Goal: Task Accomplishment & Management: Complete application form

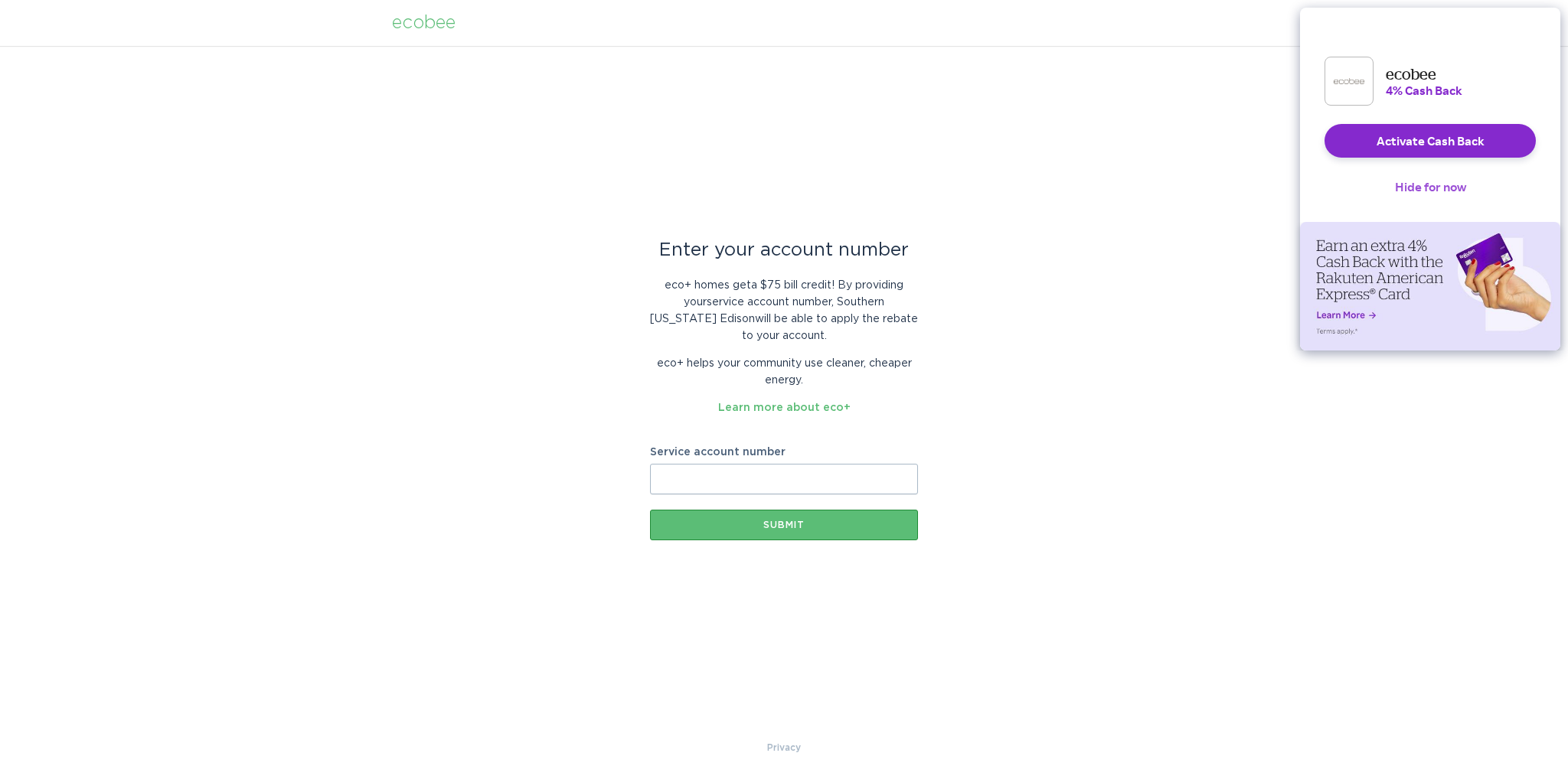
click at [1435, 204] on button "Hide for now" at bounding box center [1431, 187] width 96 height 34
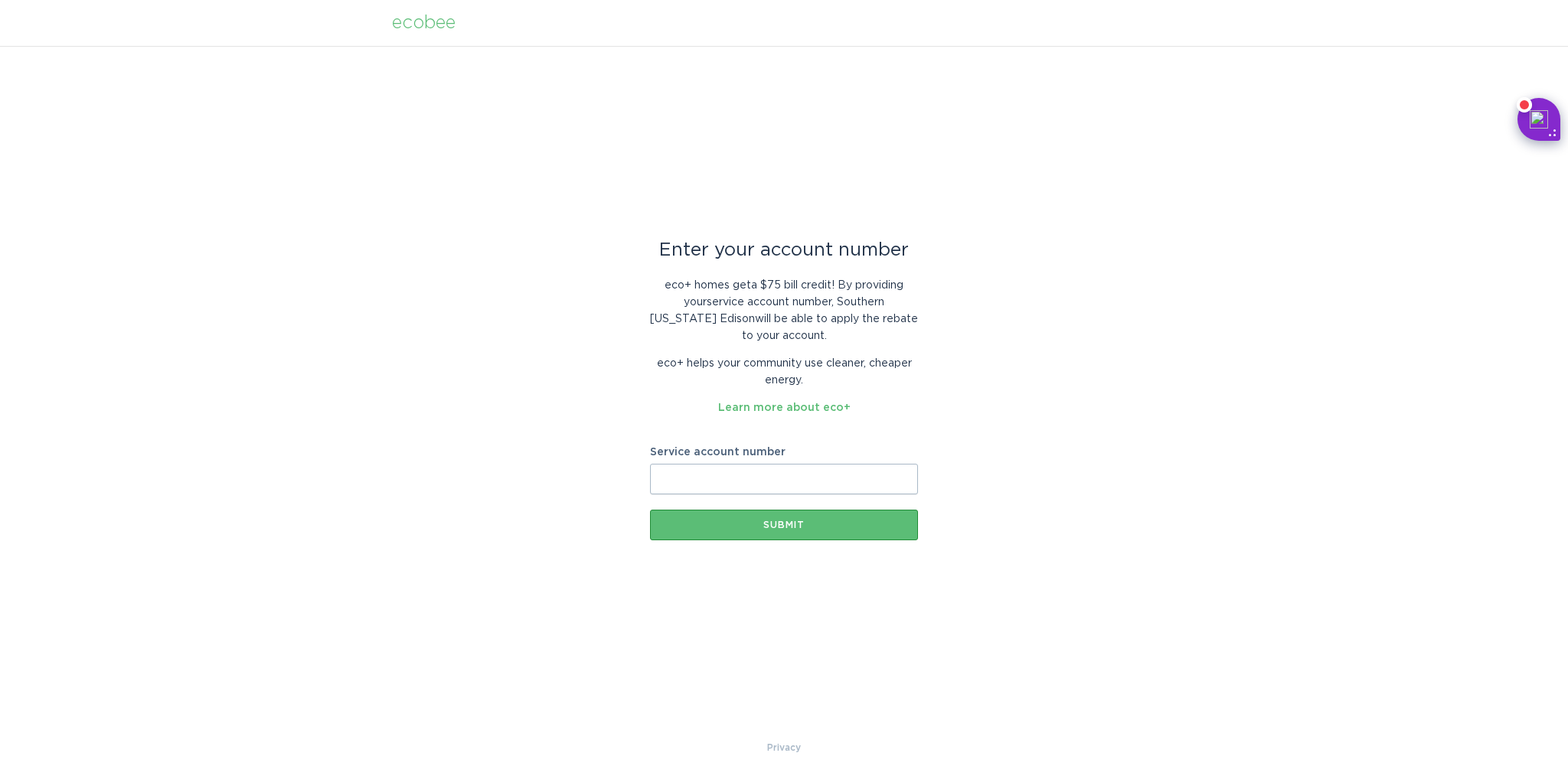
click at [757, 478] on input "Service account number" at bounding box center [784, 479] width 268 height 31
paste input "8003799846"
type input "8003799846"
click at [757, 513] on button "Submit" at bounding box center [784, 525] width 268 height 31
